Goal: Task Accomplishment & Management: Complete application form

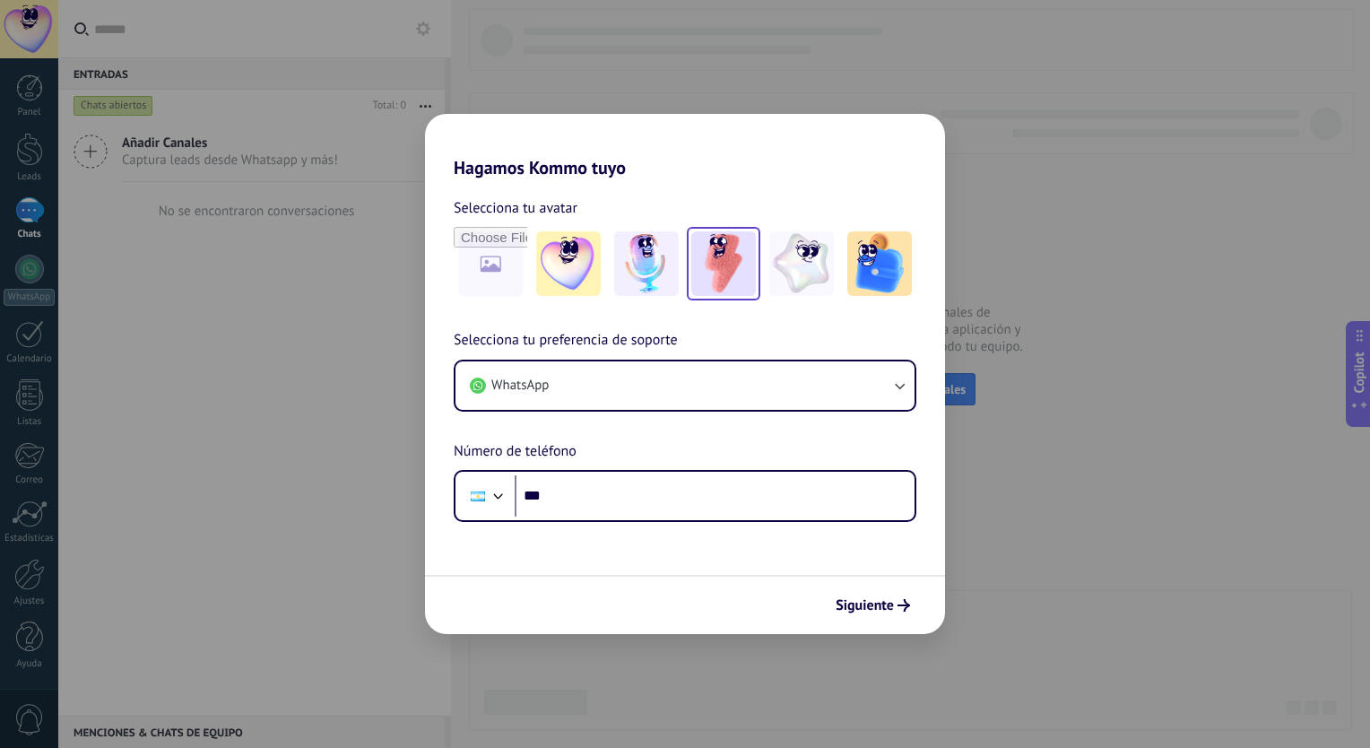
click at [716, 274] on img at bounding box center [723, 263] width 65 height 65
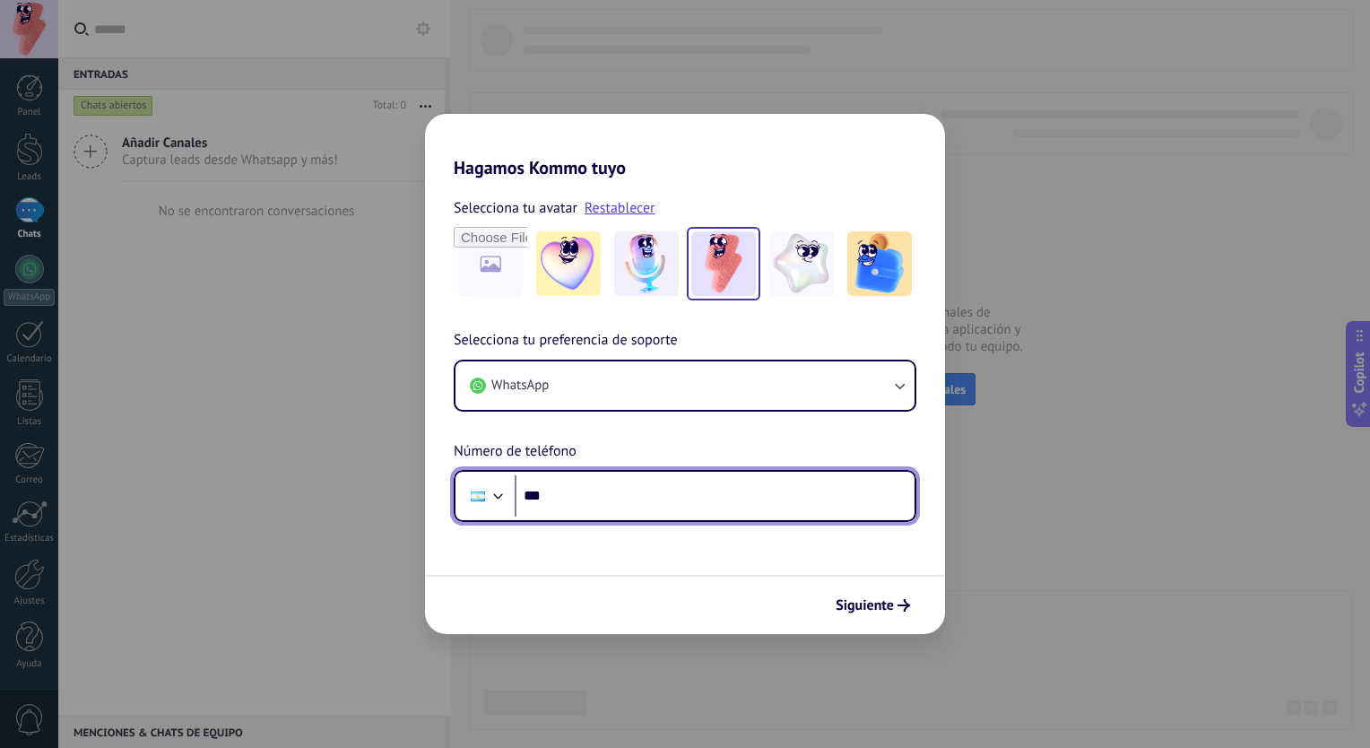
click at [578, 488] on input "***" at bounding box center [715, 495] width 400 height 41
type input "**********"
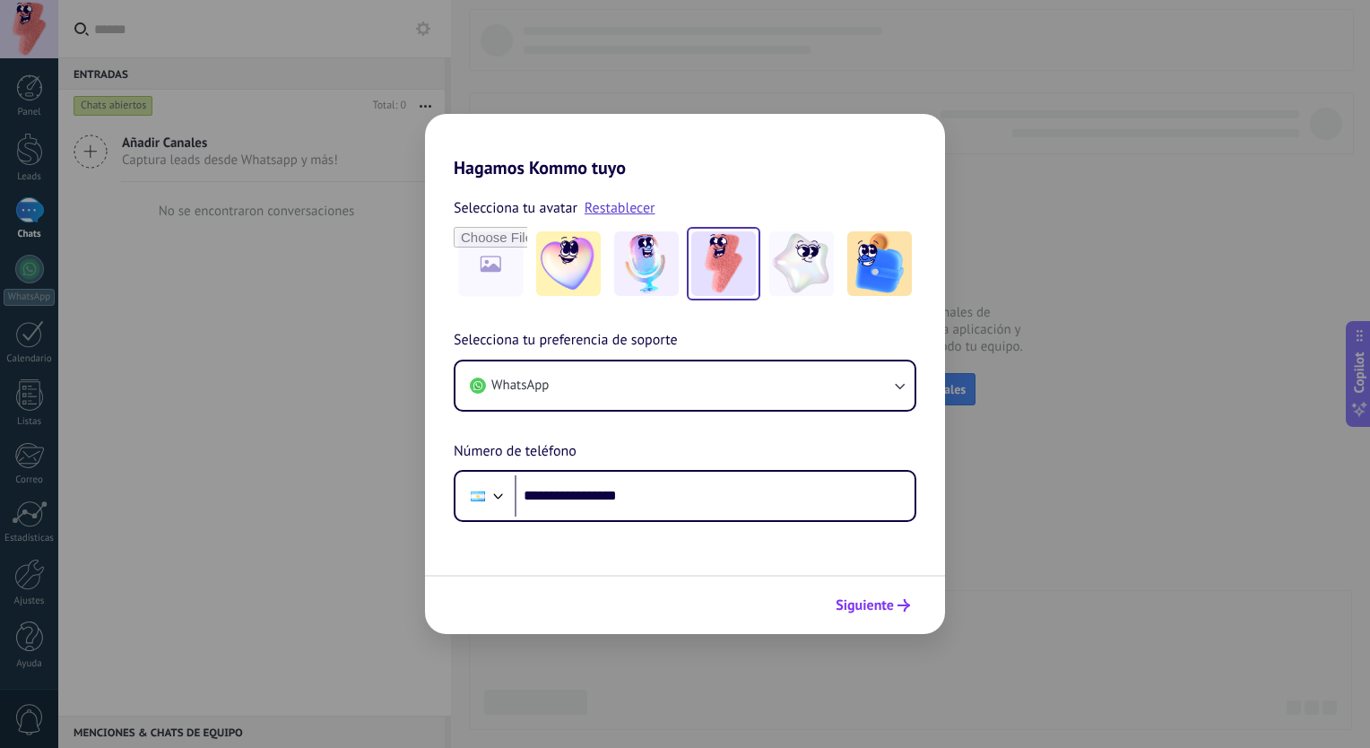
click at [867, 604] on span "Siguiente" at bounding box center [865, 605] width 58 height 13
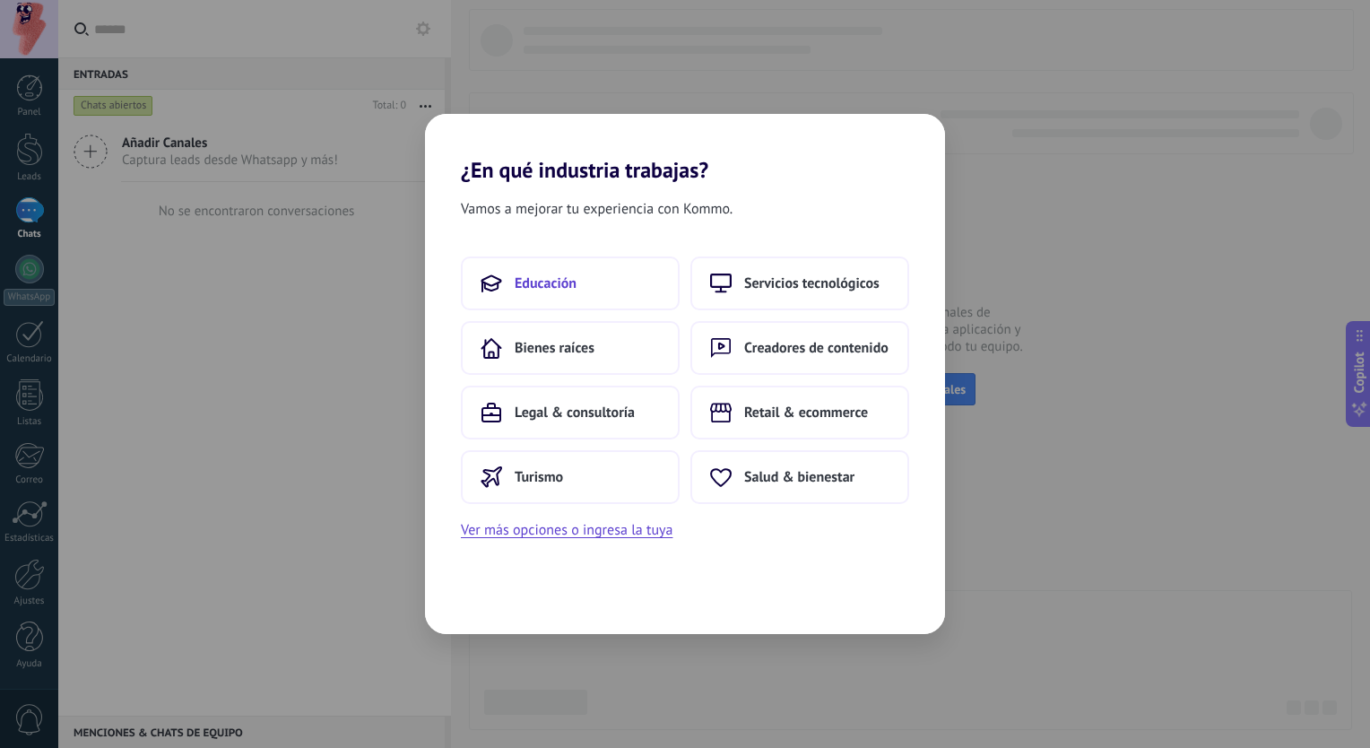
click at [570, 283] on span "Educación" at bounding box center [546, 283] width 62 height 18
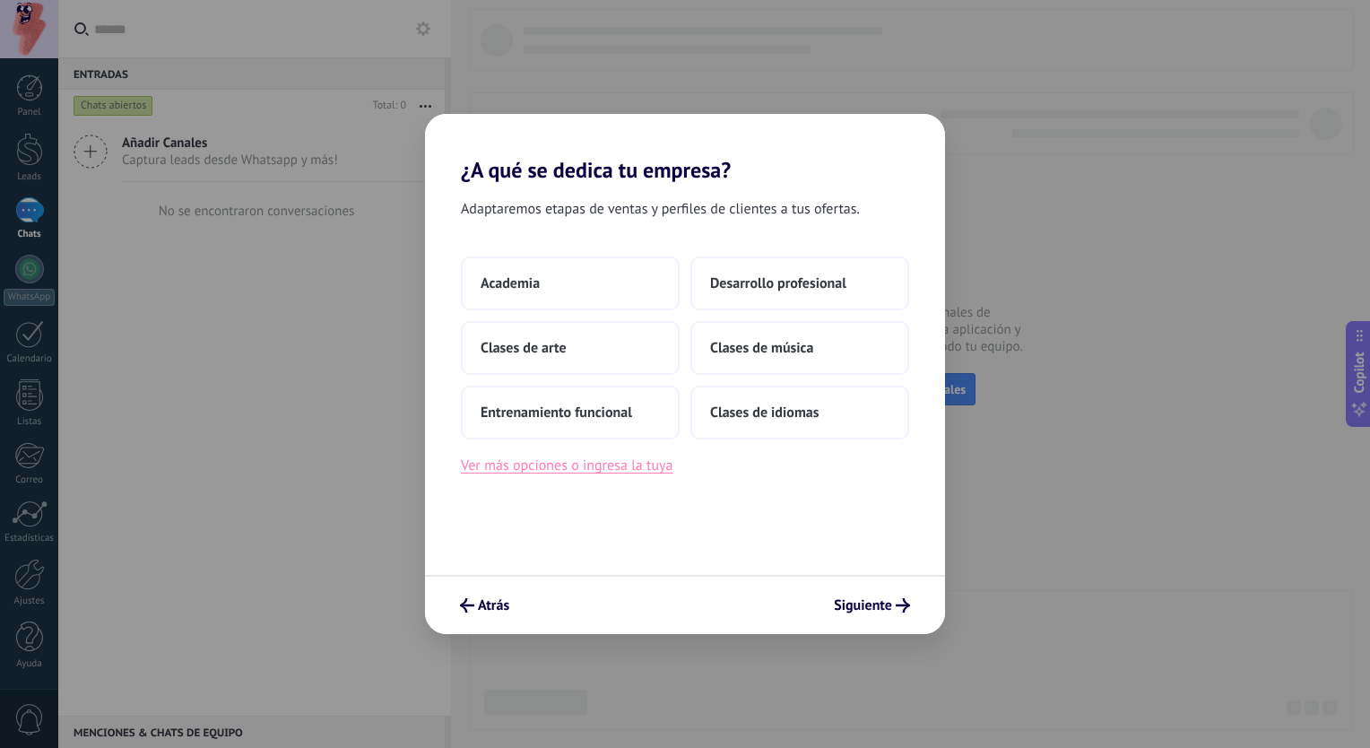
click at [557, 471] on button "Ver más opciones o ingresa la tuya" at bounding box center [567, 465] width 212 height 23
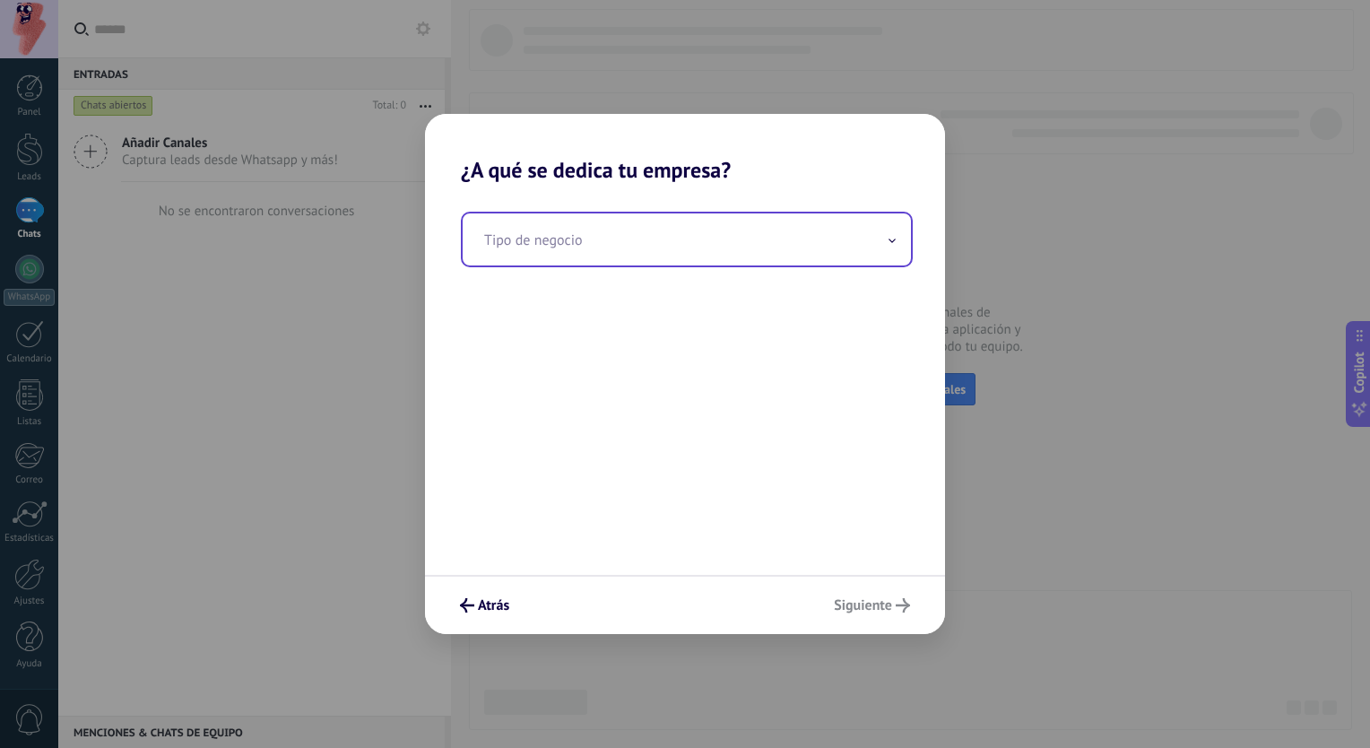
click at [522, 242] on input "text" at bounding box center [687, 239] width 448 height 52
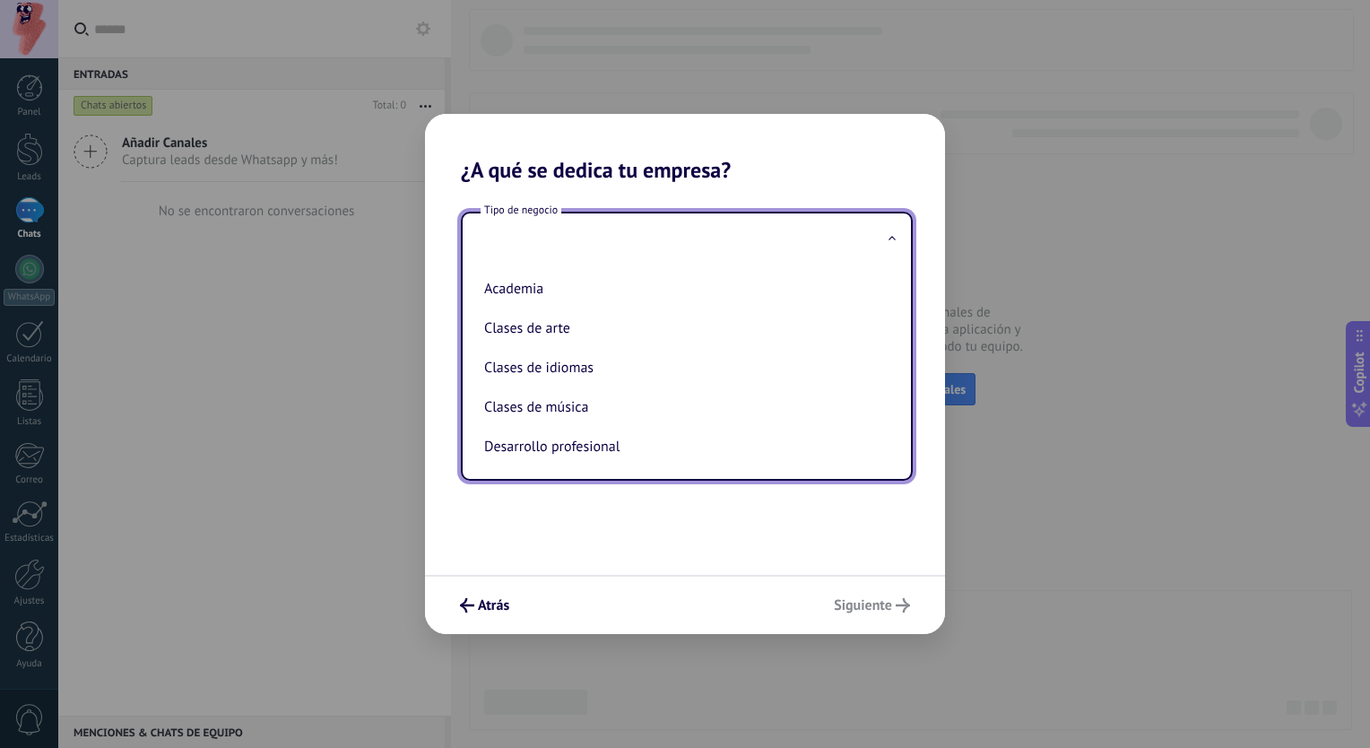
click at [544, 291] on li "Academia" at bounding box center [683, 288] width 413 height 39
type input "********"
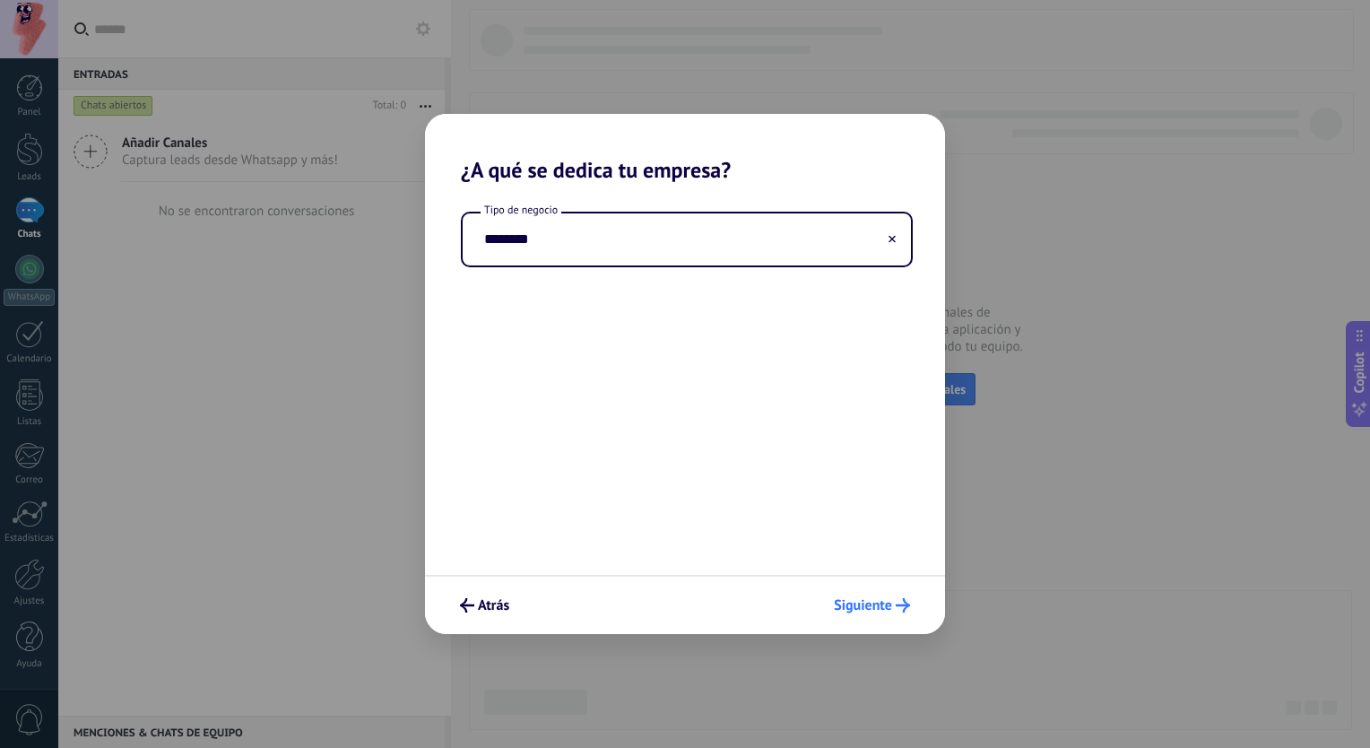
click at [879, 599] on span "Siguiente" at bounding box center [863, 605] width 58 height 13
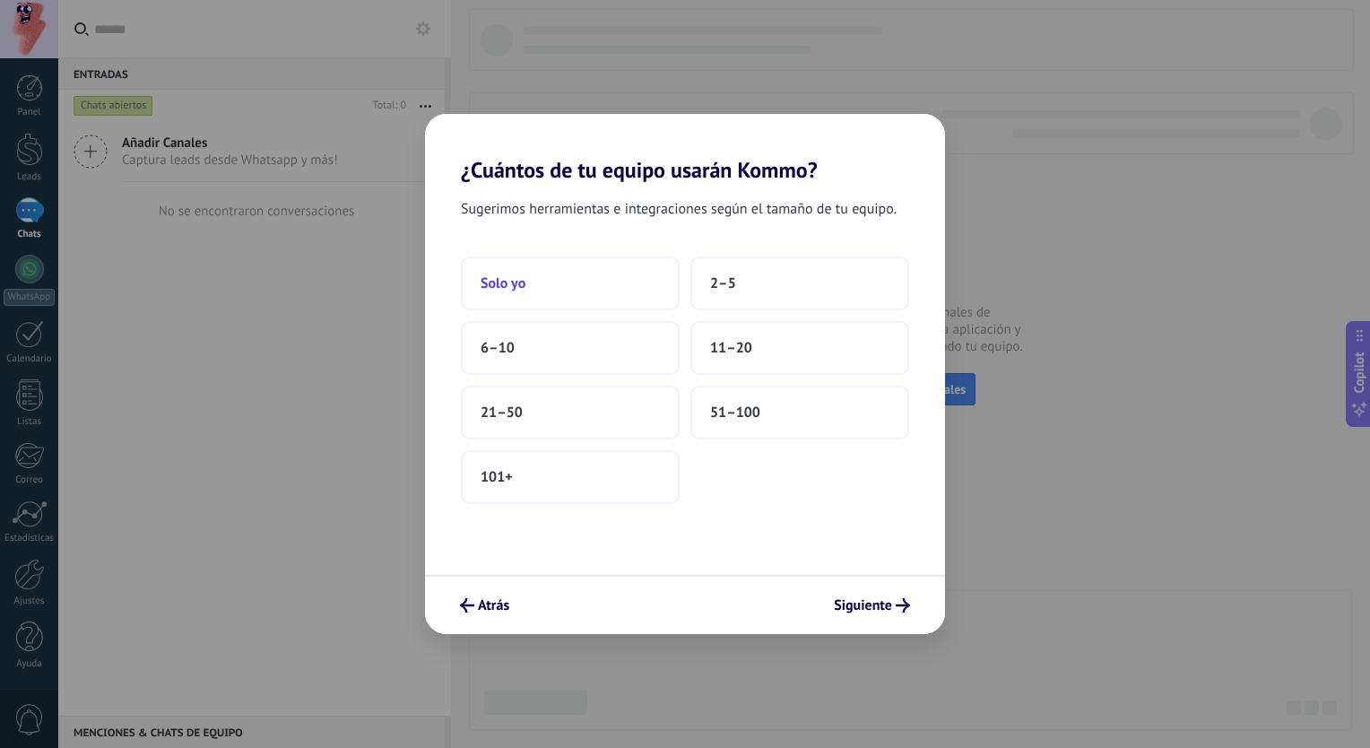
click at [549, 285] on button "Solo yo" at bounding box center [570, 283] width 219 height 54
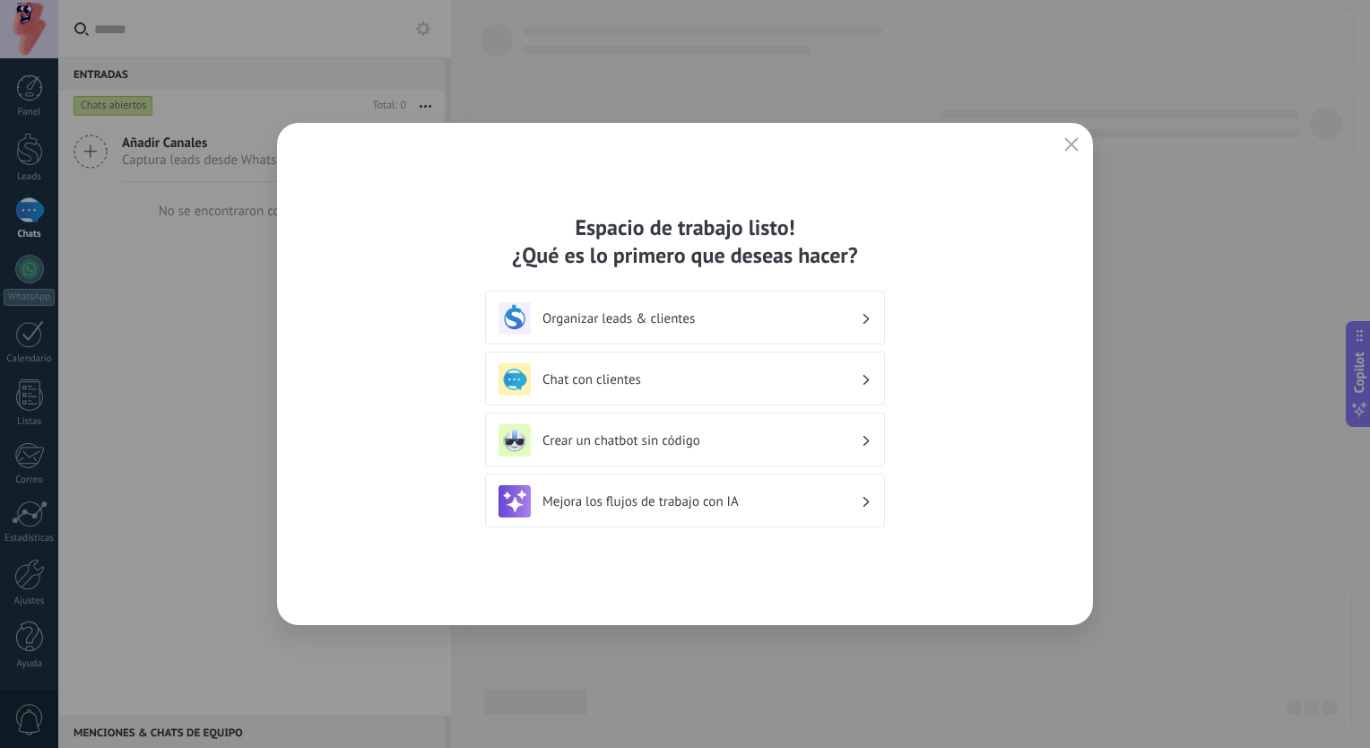
click at [613, 381] on h3 "Chat con clientes" at bounding box center [702, 379] width 318 height 17
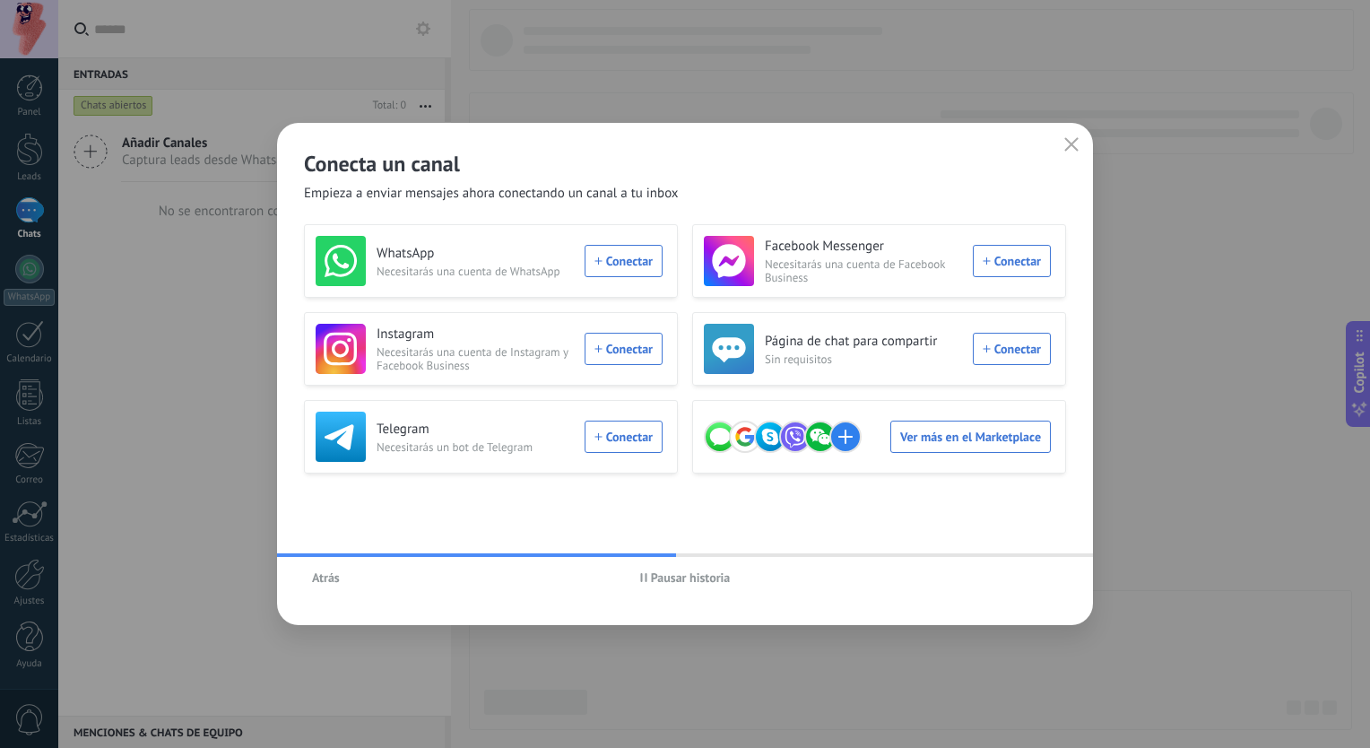
click at [296, 557] on div "Conecta un canal Empieza a enviar mensajes ahora conectando un canal a tu inbox…" at bounding box center [685, 374] width 816 height 502
click at [333, 587] on button "Atrás" at bounding box center [326, 577] width 44 height 27
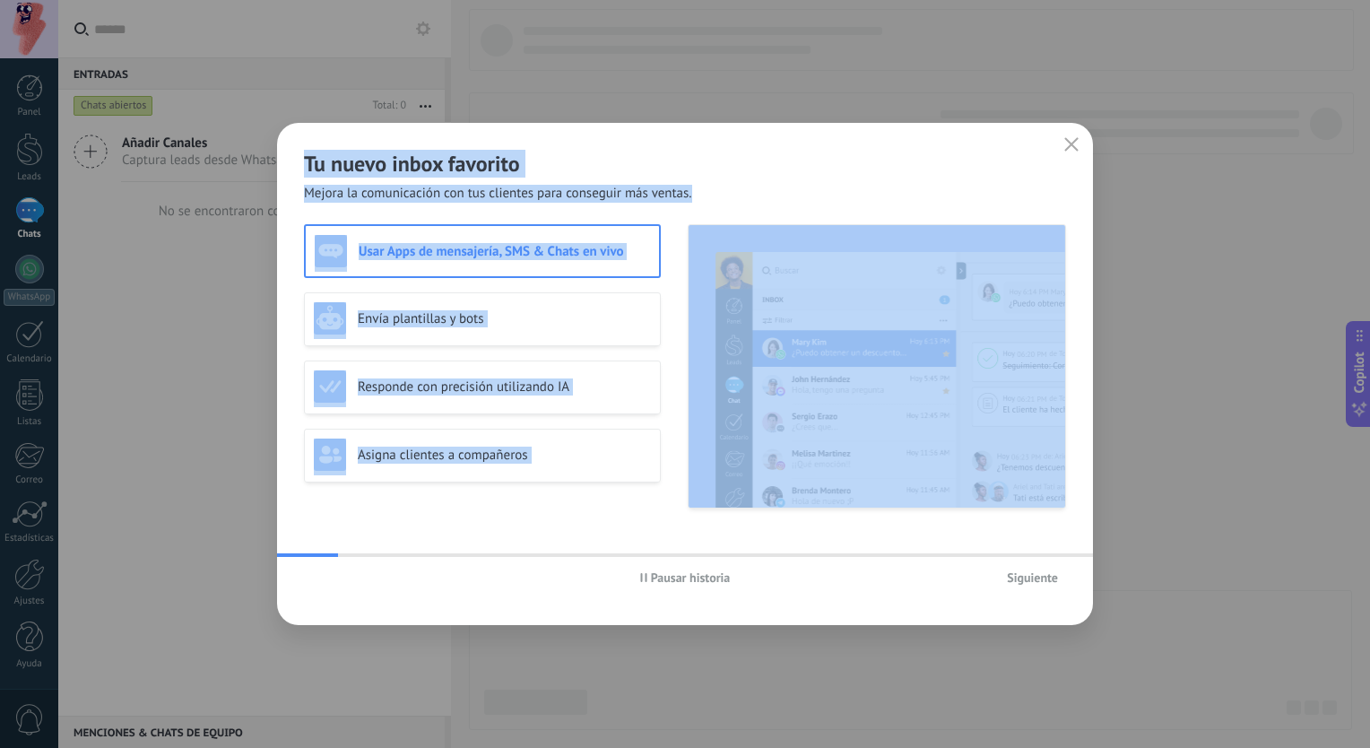
click at [506, 517] on div "Usar Apps de mensajería, SMS & Chats en vivo Envía plantillas y bots Responde c…" at bounding box center [685, 376] width 762 height 304
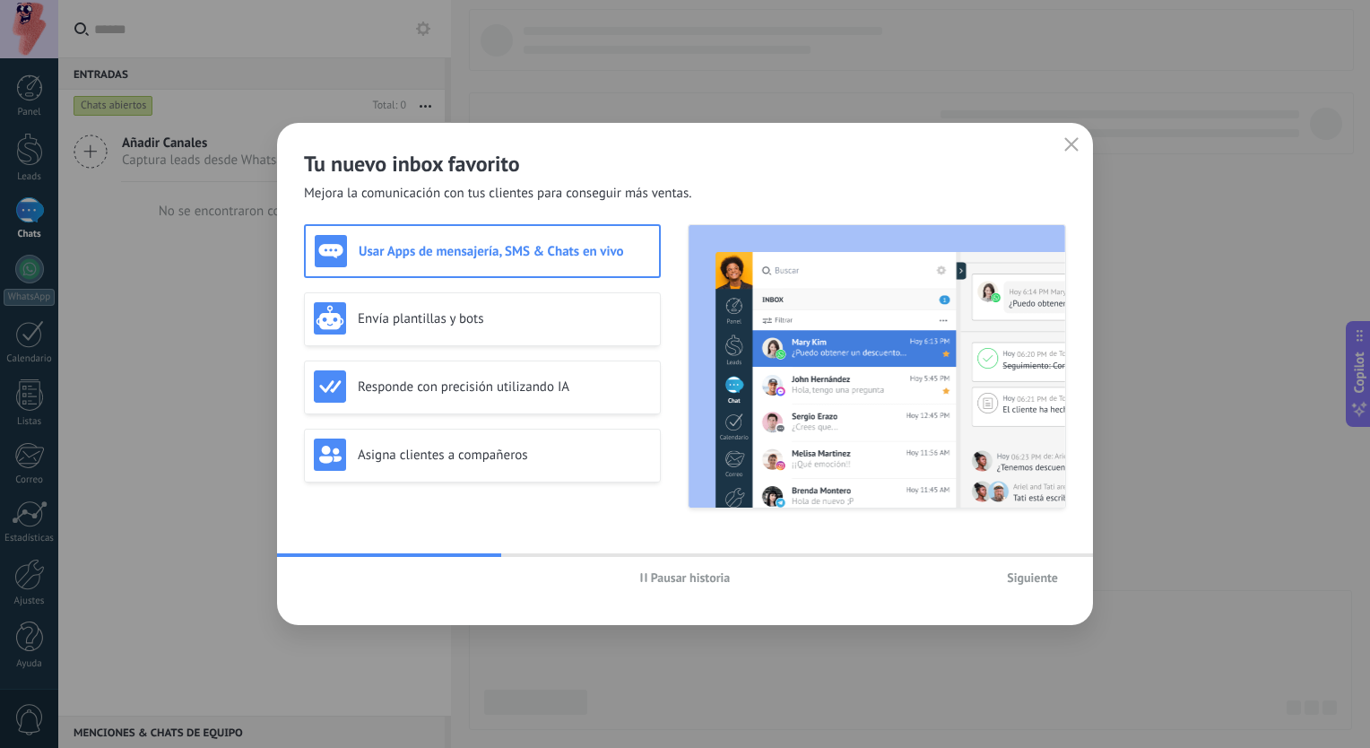
click at [692, 586] on button "Pausar historia" at bounding box center [685, 577] width 107 height 27
click at [730, 574] on button "Iniciar historia" at bounding box center [685, 577] width 104 height 27
click at [1032, 579] on span "Siguiente" at bounding box center [1032, 577] width 51 height 13
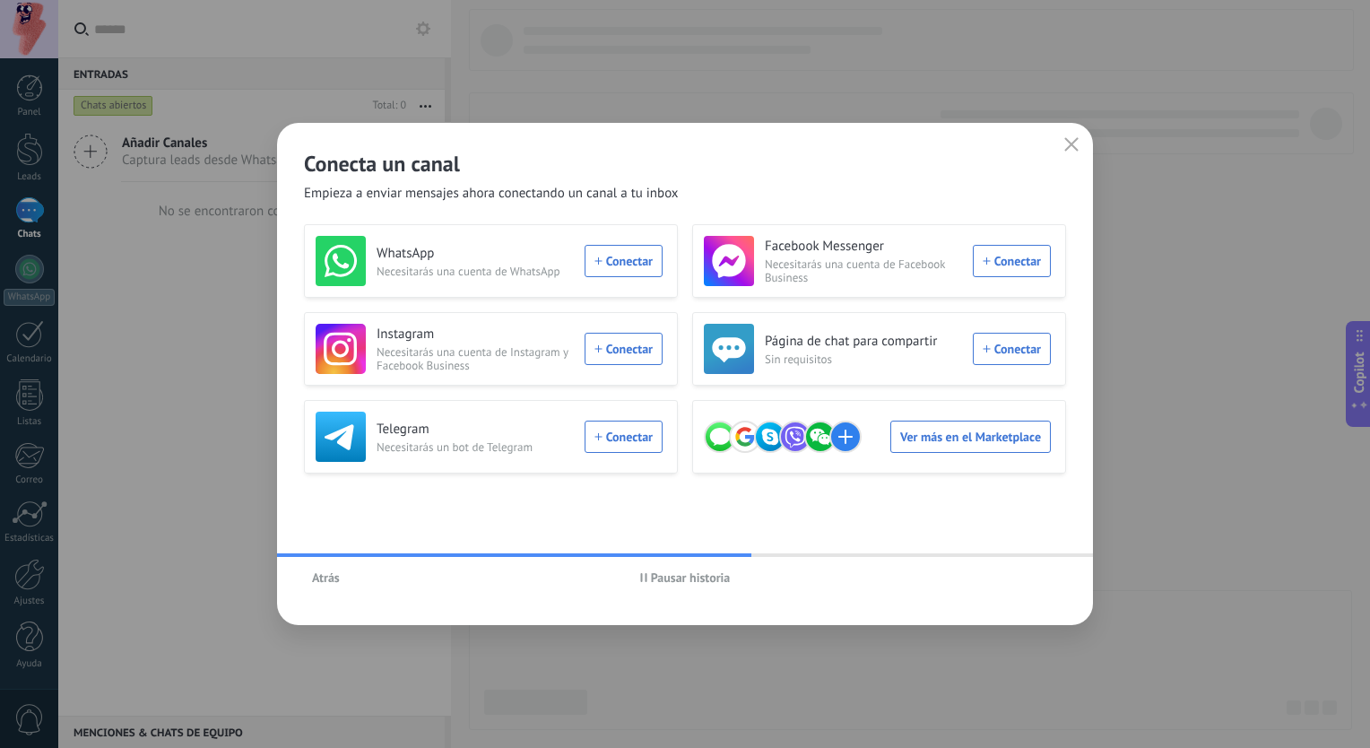
click at [648, 578] on span "Pausar historia" at bounding box center [685, 577] width 91 height 13
